Goal: Task Accomplishment & Management: Manage account settings

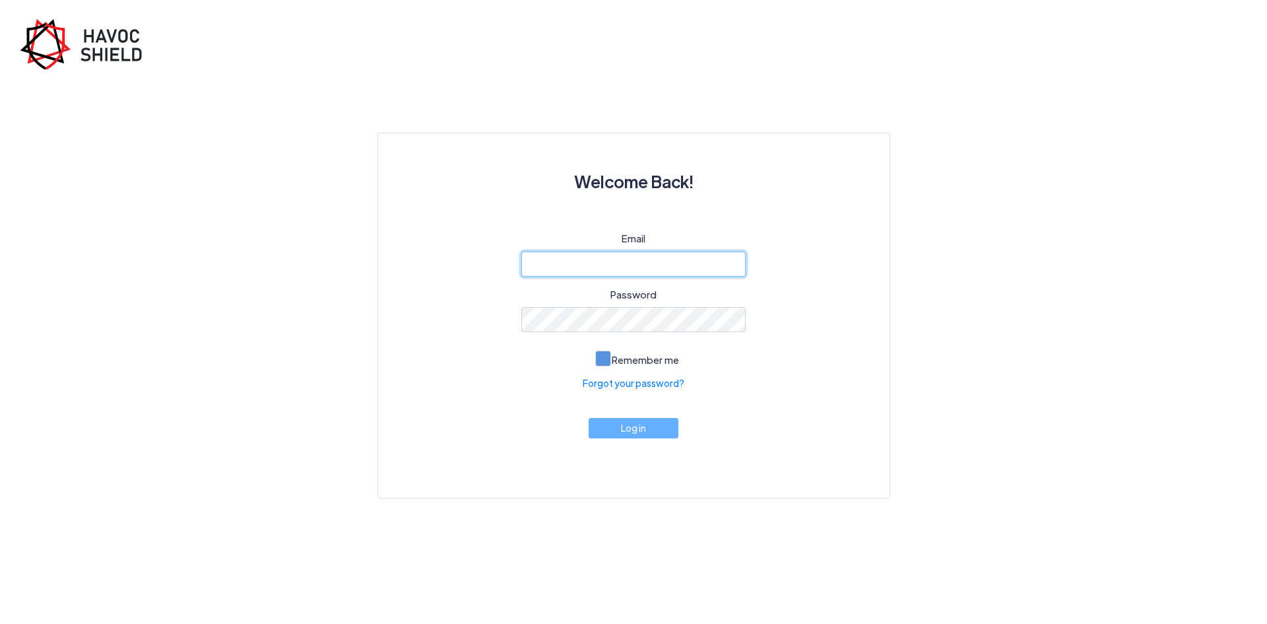
type input "[EMAIL_ADDRESS][DOMAIN_NAME]"
click at [603, 360] on span at bounding box center [603, 358] width 16 height 16
click at [0, 0] on input "Remember me" at bounding box center [0, 0] width 0 height 0
click at [632, 427] on button "Log in" at bounding box center [634, 424] width 90 height 20
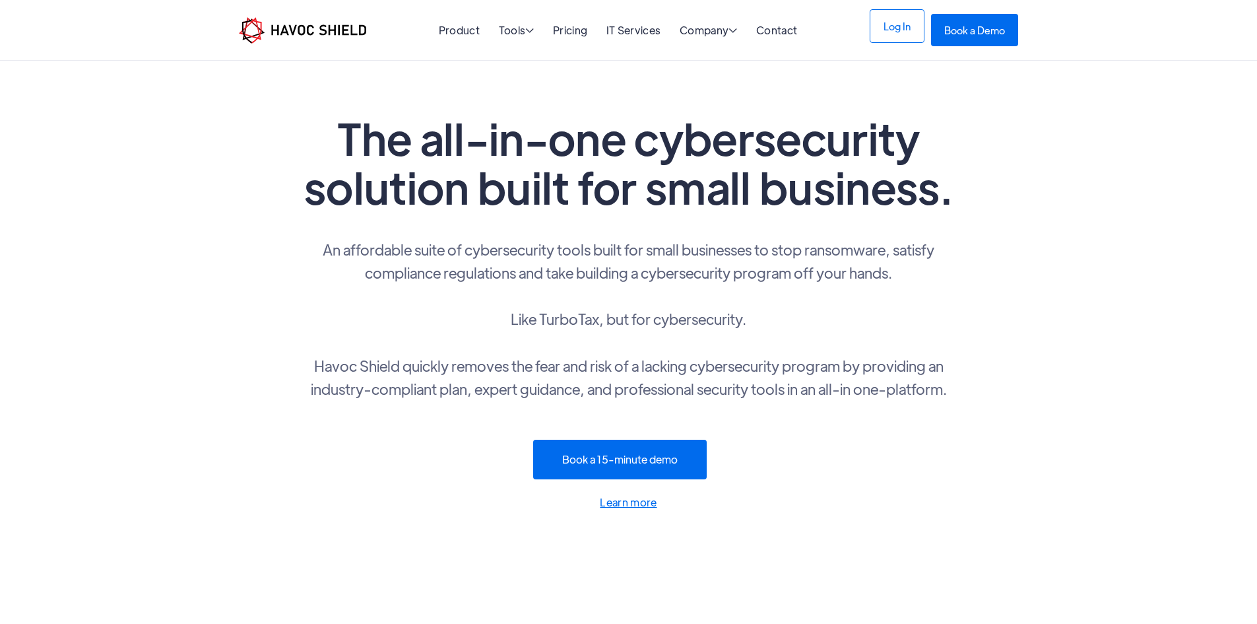
click at [925, 33] on link "Log In" at bounding box center [897, 26] width 55 height 34
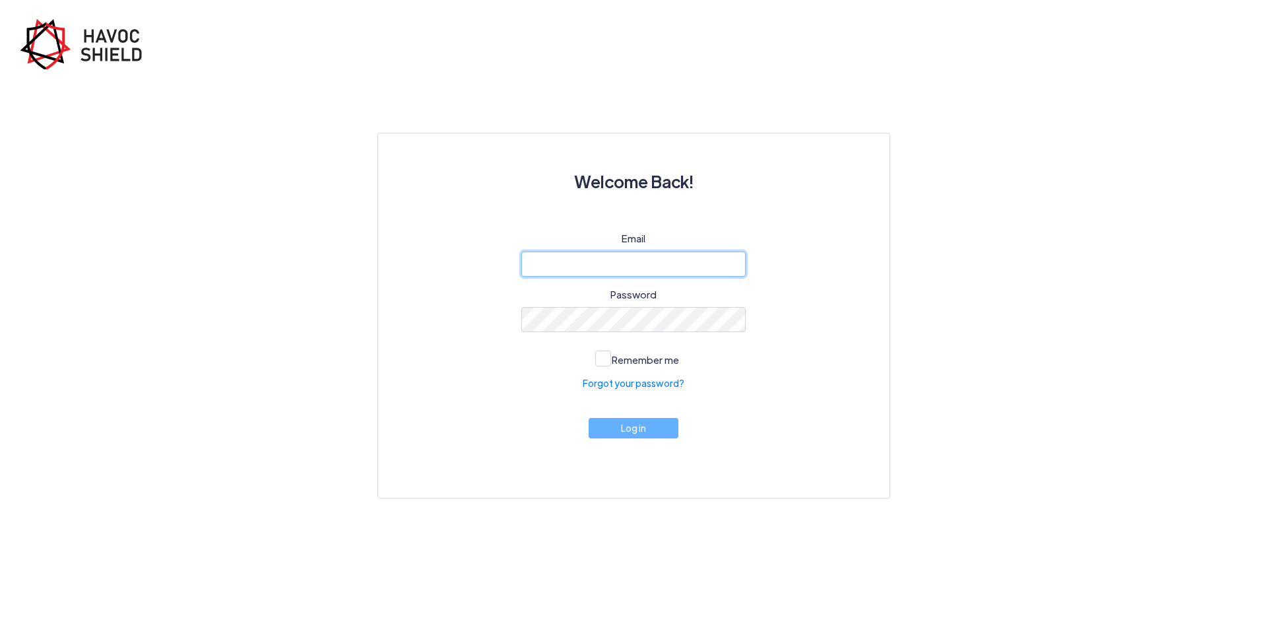
type input "[EMAIL_ADDRESS][DOMAIN_NAME]"
click at [629, 430] on button "Log in" at bounding box center [634, 424] width 90 height 20
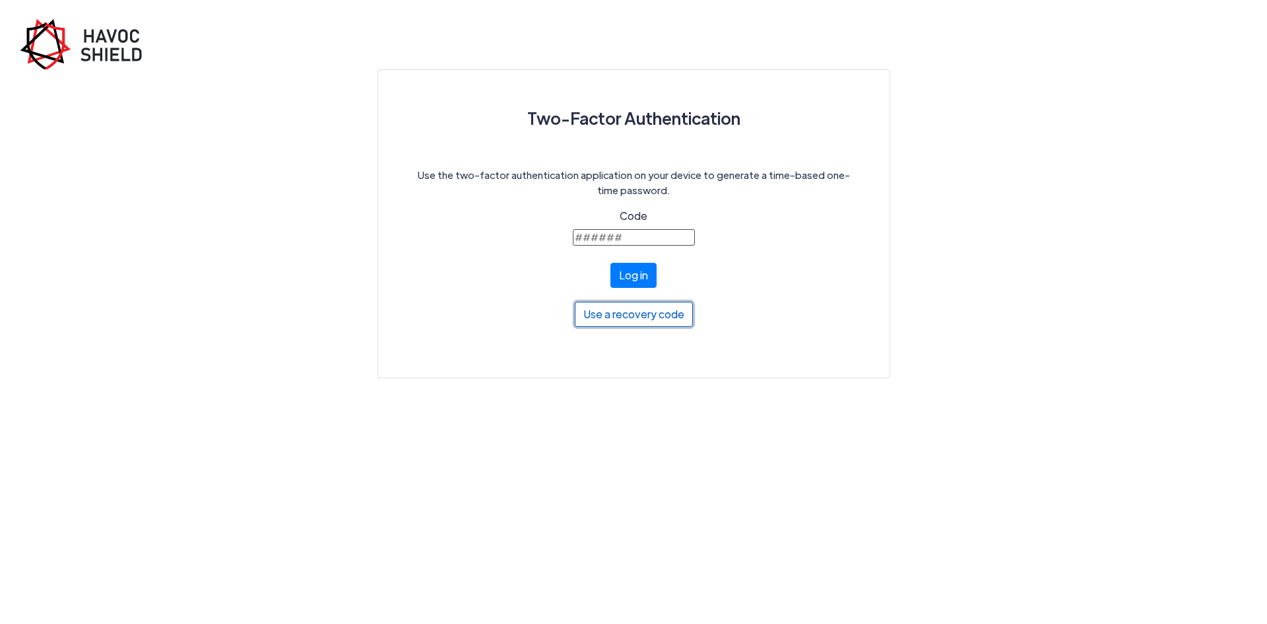
click at [639, 322] on button "Use a recovery code" at bounding box center [634, 314] width 118 height 25
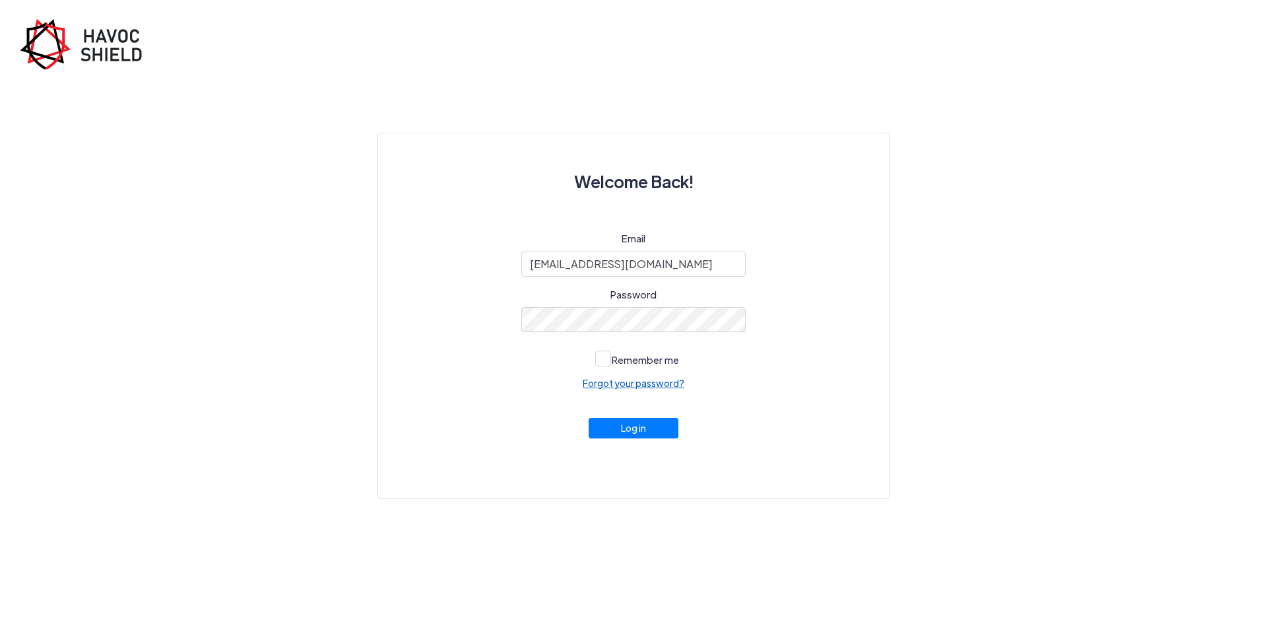
click at [630, 383] on link "Forgot your password?" at bounding box center [634, 383] width 102 height 14
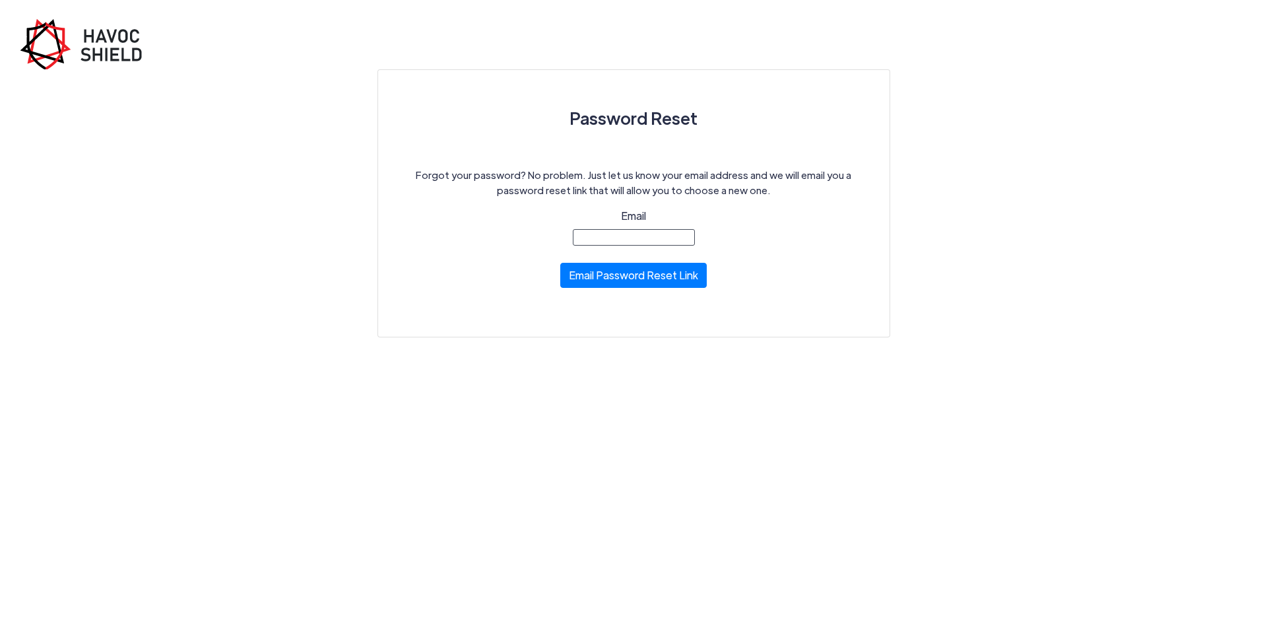
click at [634, 230] on input "Email" at bounding box center [634, 237] width 122 height 16
click at [589, 278] on button "Email Password Reset Link" at bounding box center [633, 271] width 147 height 25
click at [610, 239] on input "Email" at bounding box center [634, 237] width 122 height 16
type input "[EMAIL_ADDRESS][DOMAIN_NAME]"
click at [603, 271] on button "Email Password Reset Link" at bounding box center [633, 271] width 147 height 25
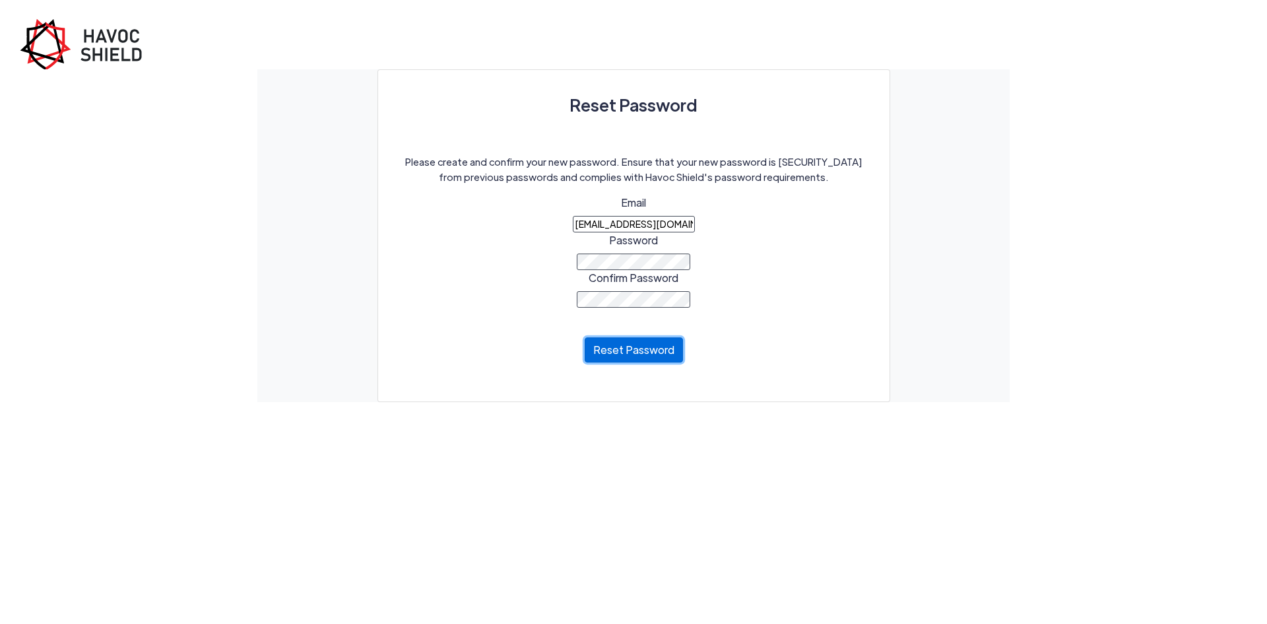
click at [608, 350] on button "Reset Password" at bounding box center [634, 349] width 98 height 25
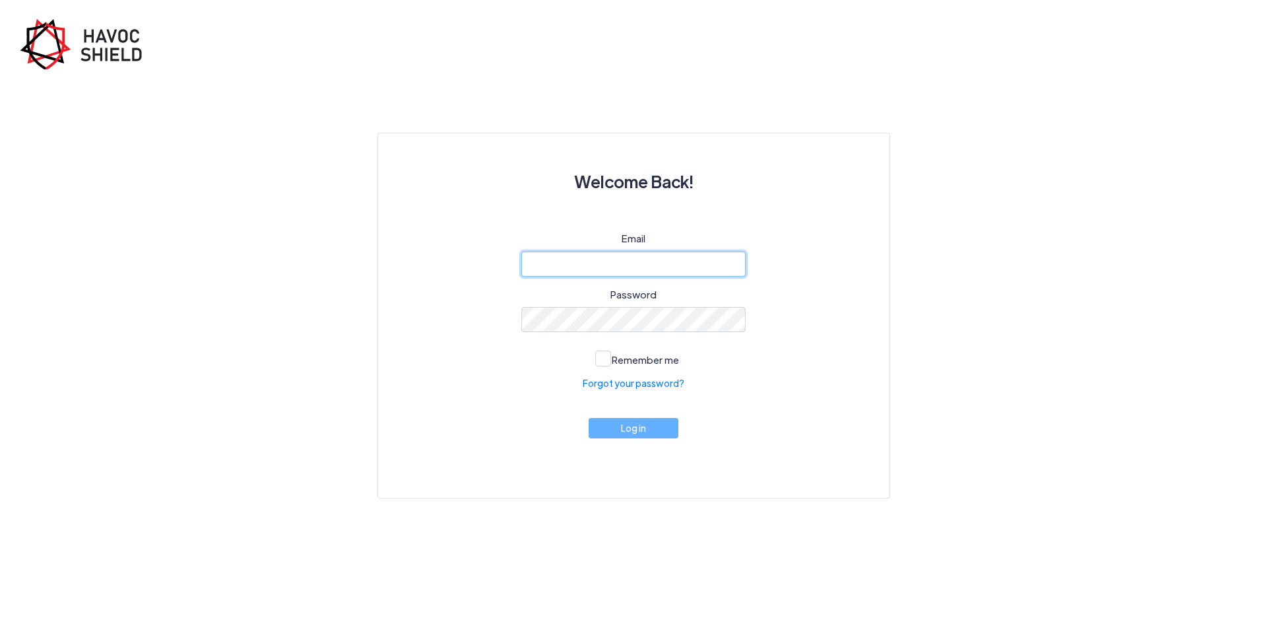
type input "[EMAIL_ADDRESS][DOMAIN_NAME]"
click at [599, 364] on span at bounding box center [603, 358] width 16 height 16
click at [0, 0] on input "Remember me" at bounding box center [0, 0] width 0 height 0
click at [637, 428] on button "Log in" at bounding box center [634, 424] width 90 height 20
